Goal: Task Accomplishment & Management: Manage account settings

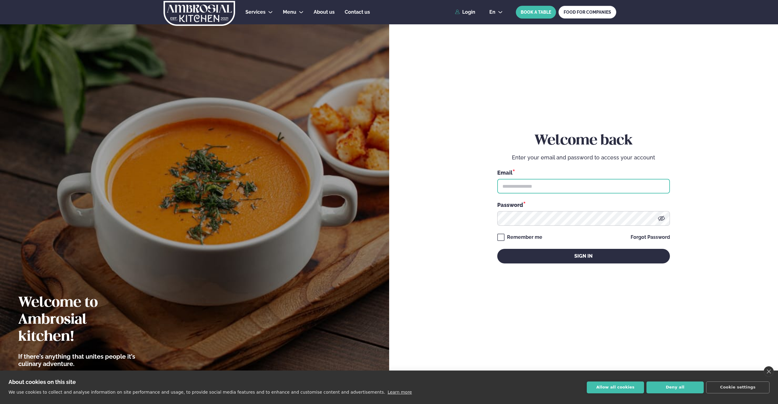
type input "**********"
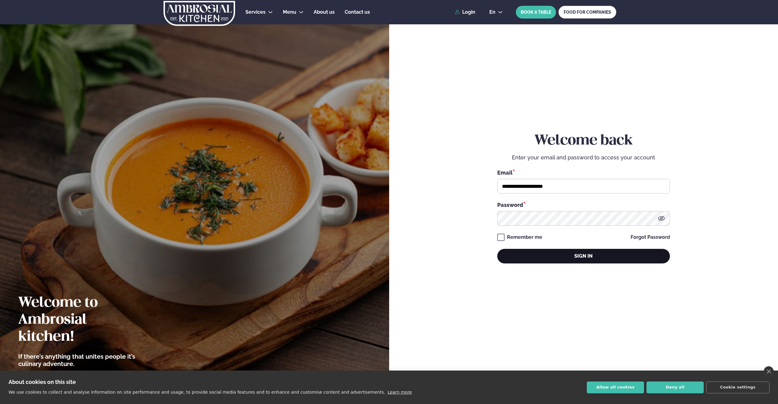
click at [551, 254] on button "Sign in" at bounding box center [583, 256] width 173 height 15
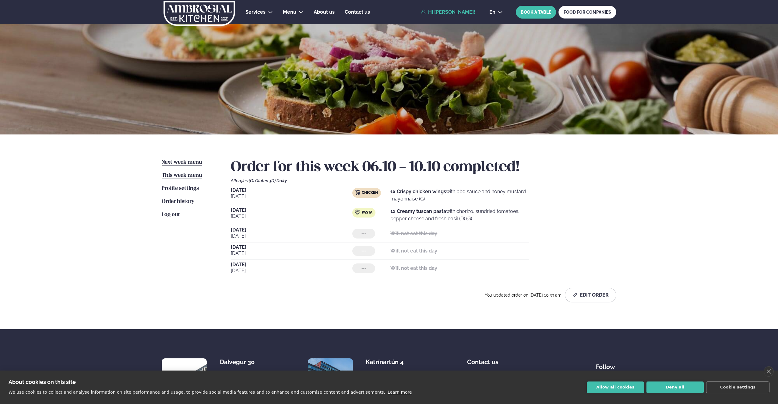
click at [175, 162] on span "Next week menu" at bounding box center [182, 162] width 40 height 5
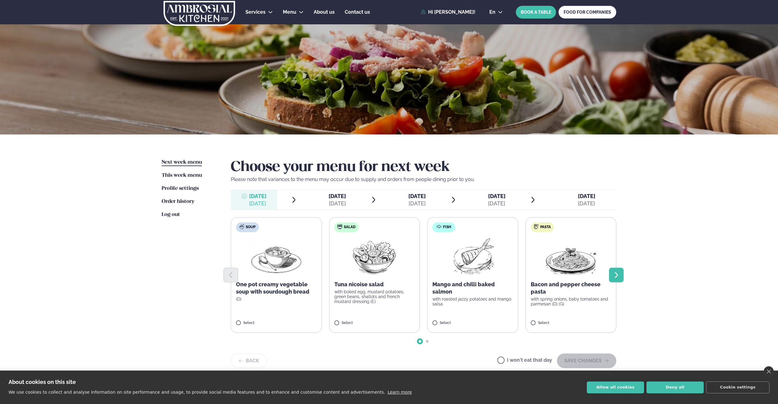
click at [618, 272] on icon "Next slide" at bounding box center [615, 274] width 7 height 7
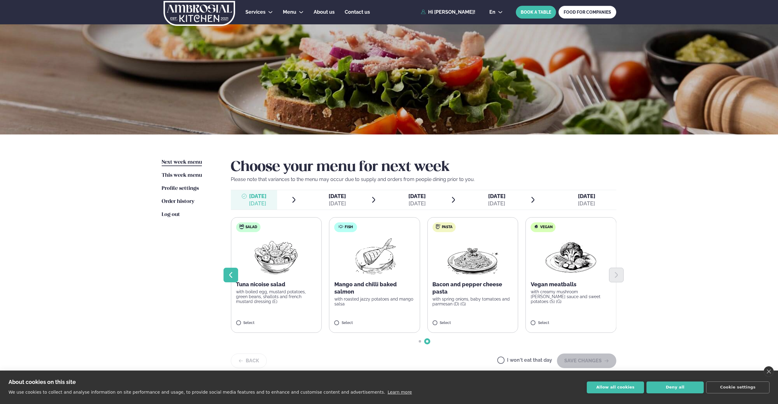
click at [233, 275] on icon "Previous slide" at bounding box center [230, 274] width 7 height 7
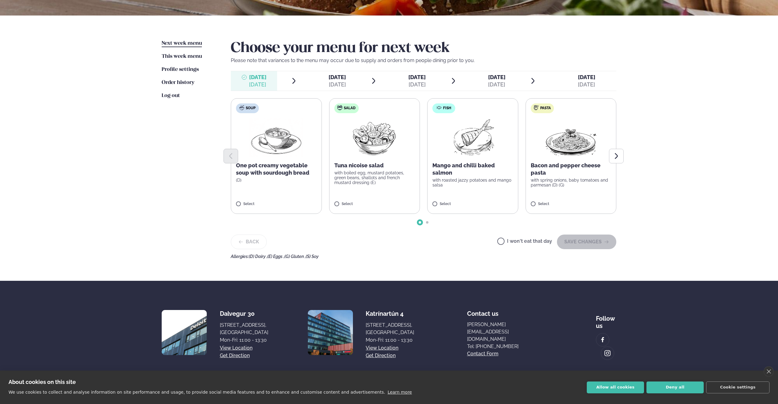
scroll to position [58, 0]
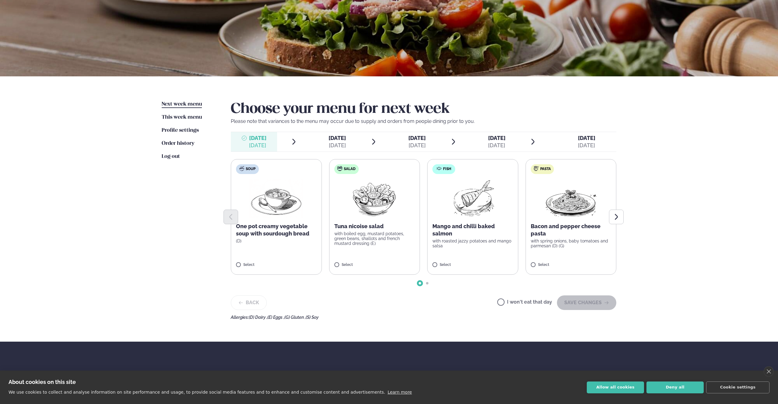
click at [333, 144] on div "[DATE]" at bounding box center [336, 145] width 17 height 7
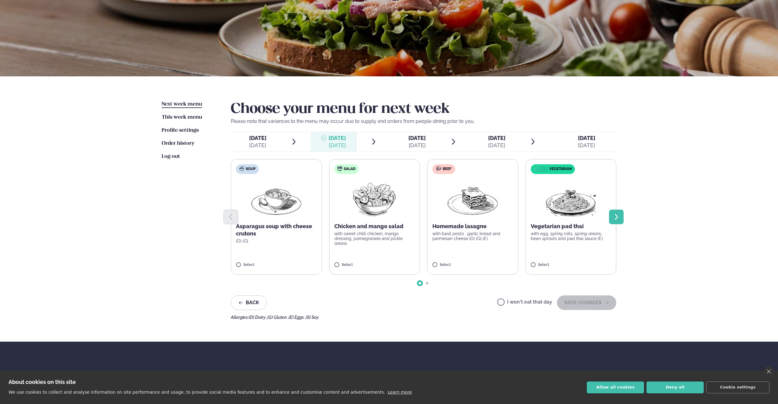
click at [617, 219] on icon "Next slide" at bounding box center [615, 216] width 7 height 7
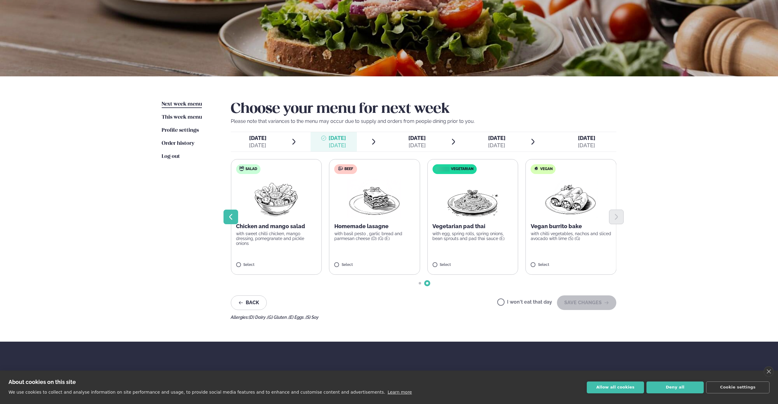
click at [226, 220] on button "Previous slide" at bounding box center [230, 217] width 15 height 15
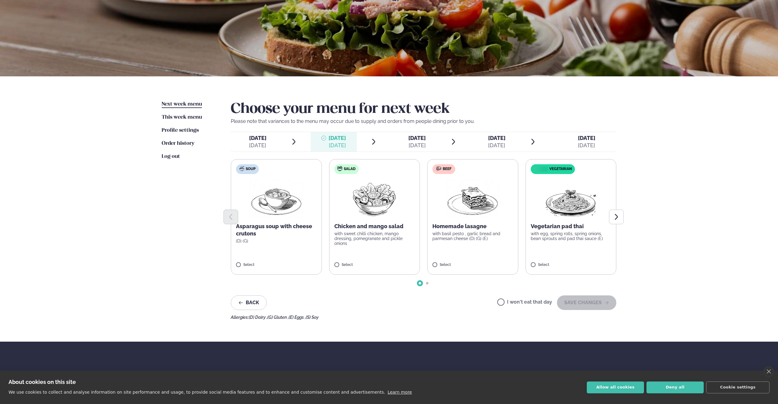
click at [471, 223] on div at bounding box center [423, 217] width 385 height 15
click at [457, 220] on div at bounding box center [423, 217] width 385 height 15
click at [466, 220] on div at bounding box center [423, 217] width 385 height 15
click at [474, 261] on label "Beef Homemade lasagne with basil pesto , garlic bread and parmesan cheese (D) (…" at bounding box center [472, 217] width 91 height 116
click at [490, 263] on icon at bounding box center [490, 262] width 6 height 6
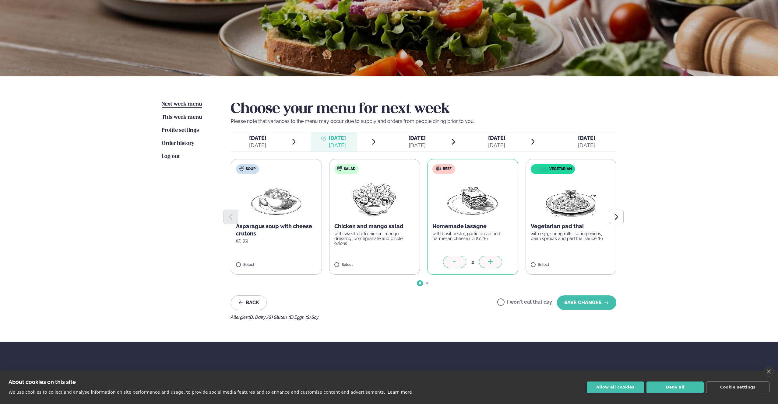
click at [458, 264] on div at bounding box center [454, 262] width 23 height 12
click at [416, 144] on div "[DATE]" at bounding box center [416, 145] width 17 height 7
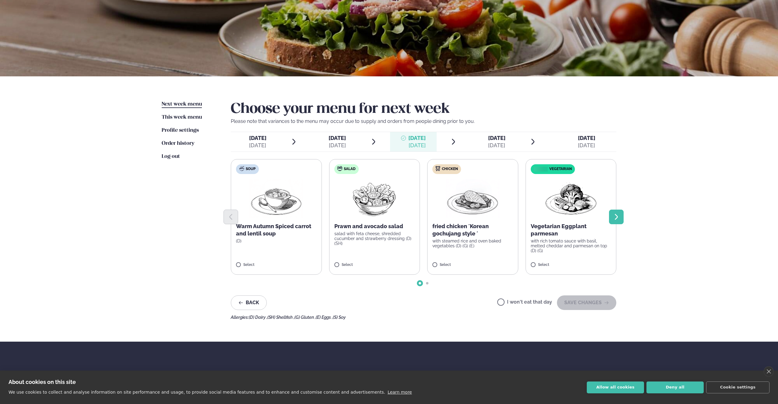
click at [617, 218] on icon "Next slide" at bounding box center [615, 216] width 7 height 7
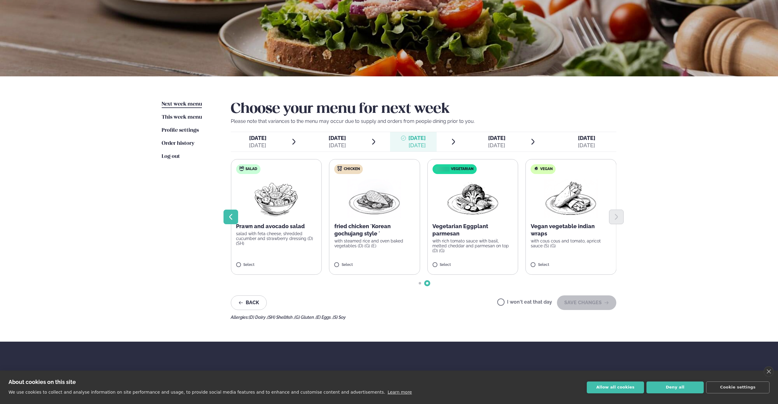
click at [231, 218] on icon "Previous slide" at bounding box center [230, 217] width 3 height 6
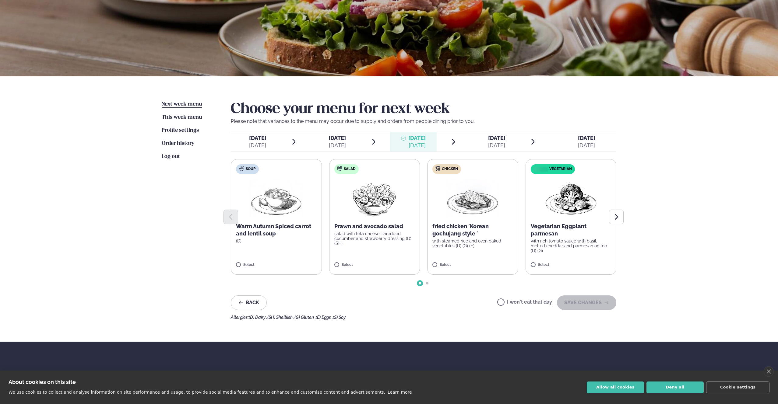
click at [488, 145] on div "[DATE]" at bounding box center [496, 145] width 17 height 7
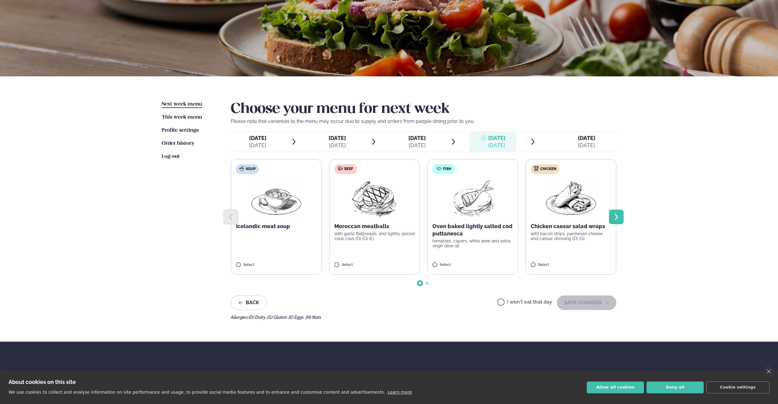
click at [616, 217] on icon "Next slide" at bounding box center [615, 216] width 7 height 7
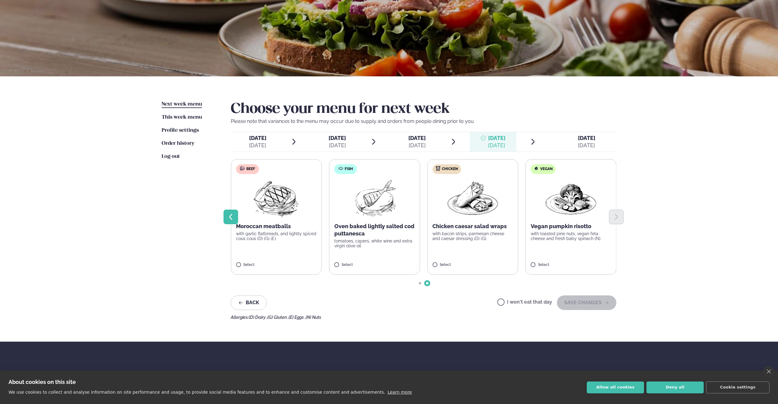
click at [230, 217] on icon "Previous slide" at bounding box center [230, 217] width 3 height 6
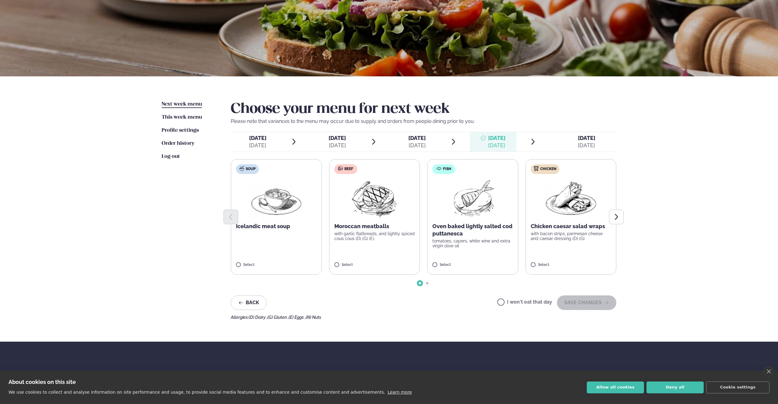
click at [581, 146] on div "[DATE]" at bounding box center [586, 145] width 17 height 7
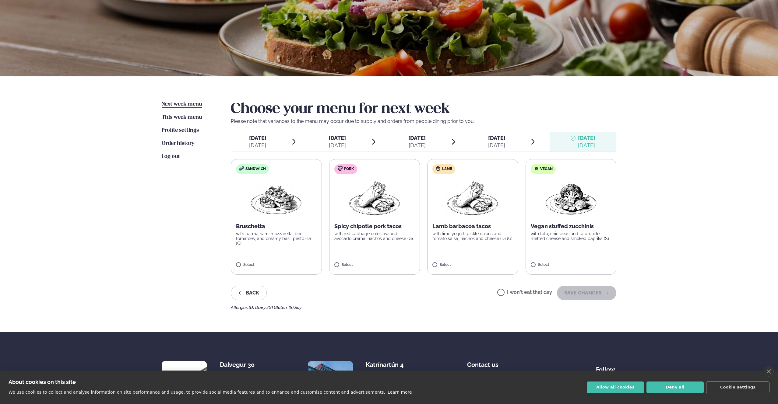
click at [246, 139] on span "[DATE] [DATE]" at bounding box center [254, 141] width 46 height 19
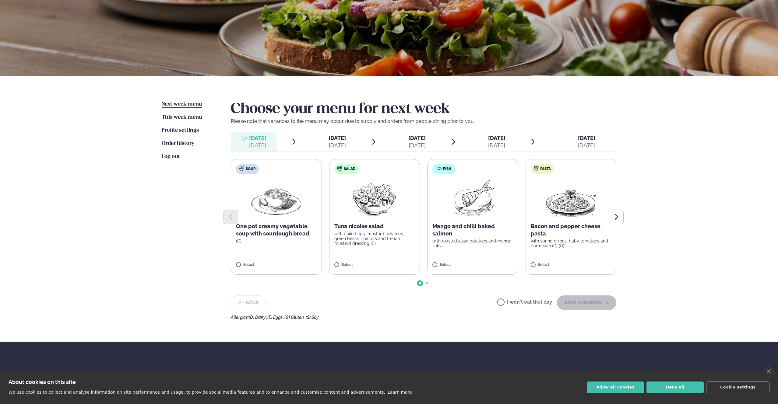
click at [519, 303] on label "I won't eat that day" at bounding box center [524, 303] width 55 height 6
click at [594, 303] on button "SAVE CHANGES" at bounding box center [586, 303] width 59 height 15
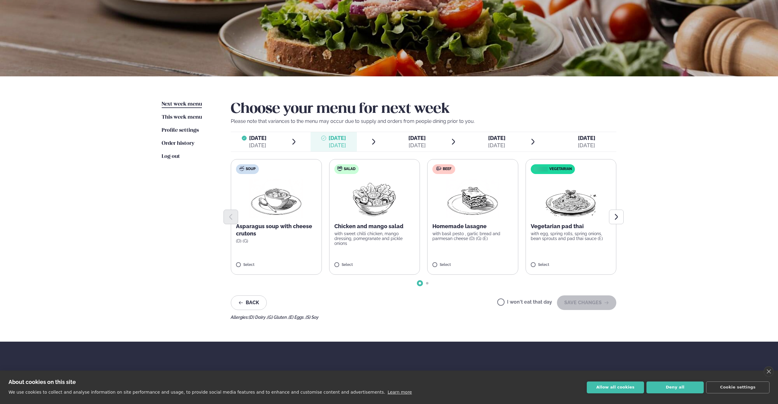
click at [464, 215] on div at bounding box center [423, 217] width 385 height 15
click at [438, 261] on label "Beef Homemade lasagne with basil pesto , garlic bread and parmesan cheese (D) (…" at bounding box center [472, 217] width 91 height 116
click at [474, 200] on img at bounding box center [473, 198] width 54 height 39
click at [468, 210] on div "Soup Asparagus soup with cheese crutons (D) (G) Select Salad Chicken and mango …" at bounding box center [423, 217] width 385 height 116
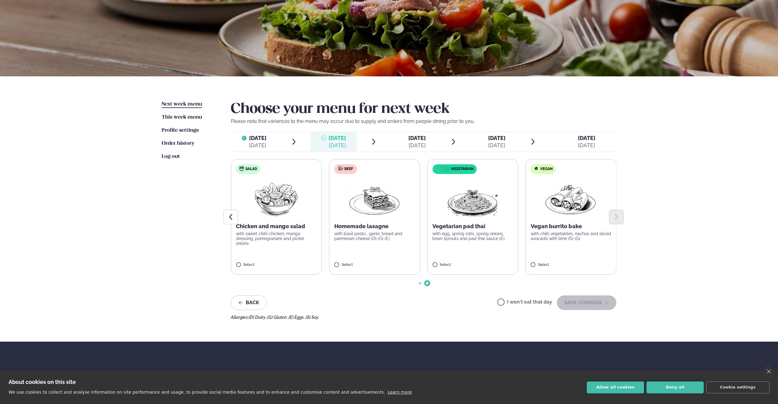
click at [363, 201] on img at bounding box center [375, 198] width 54 height 39
click at [597, 305] on button "SAVE CHANGES" at bounding box center [586, 303] width 59 height 15
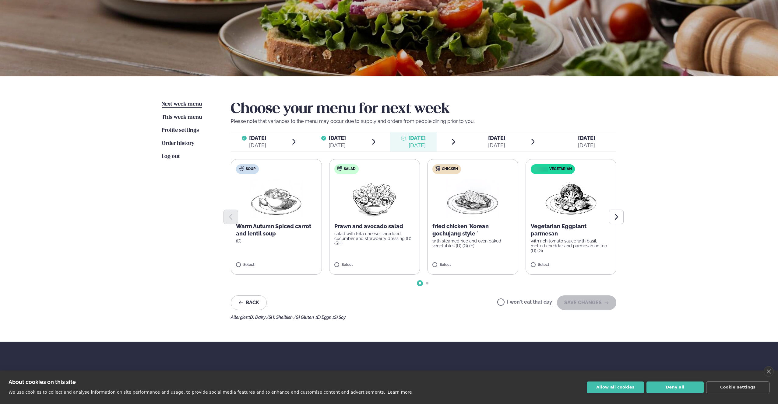
click at [498, 300] on div "Back I won't eat that day SAVE CHANGES" at bounding box center [423, 303] width 385 height 15
click at [585, 304] on button "SAVE CHANGES" at bounding box center [586, 303] width 59 height 15
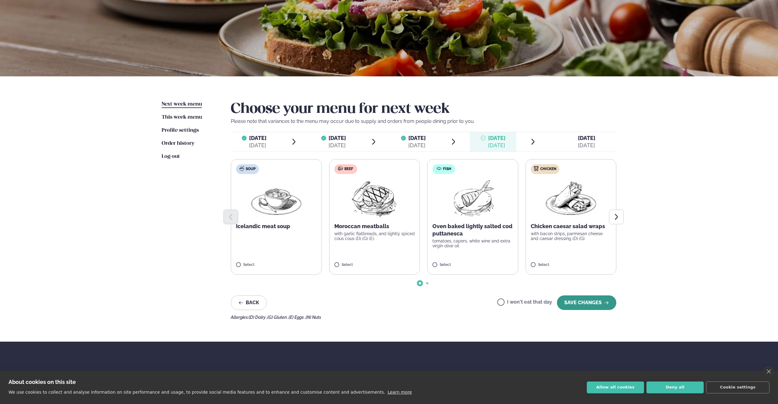
click at [587, 304] on button "SAVE CHANGES" at bounding box center [586, 303] width 59 height 15
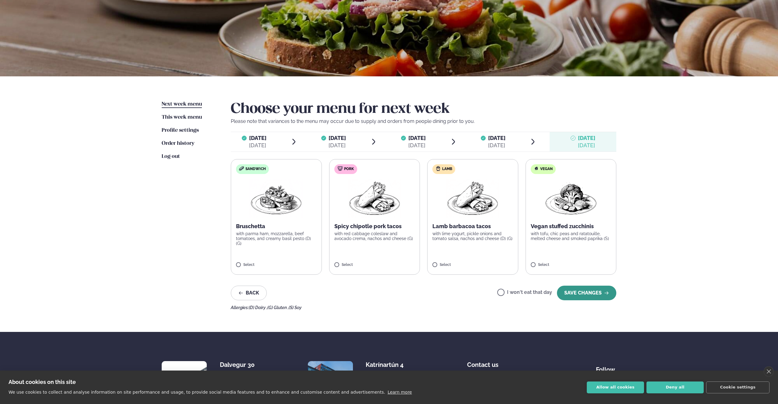
click at [581, 294] on button "SAVE CHANGES" at bounding box center [586, 293] width 59 height 15
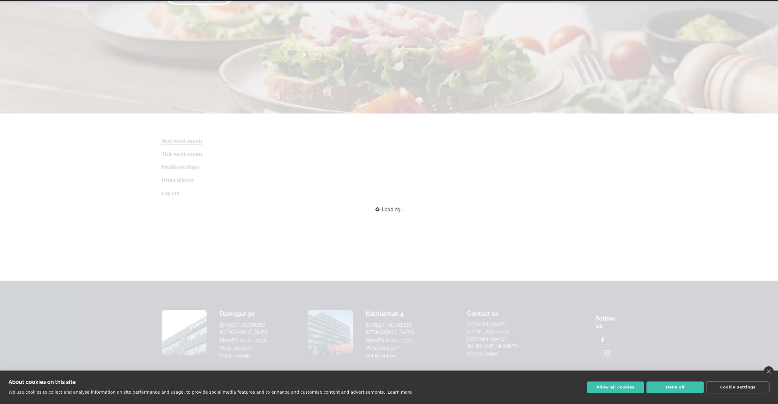
scroll to position [46, 0]
